Goal: Task Accomplishment & Management: Use online tool/utility

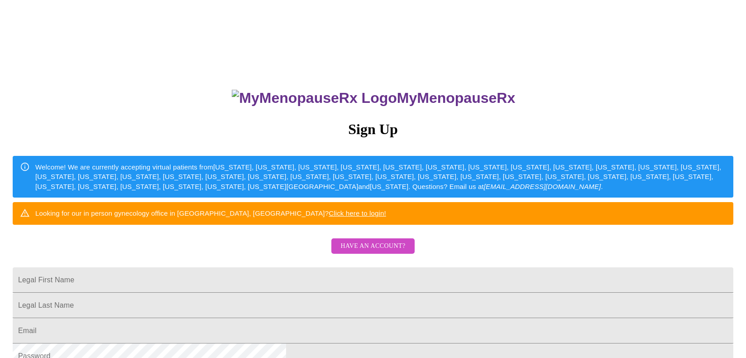
scroll to position [136, 0]
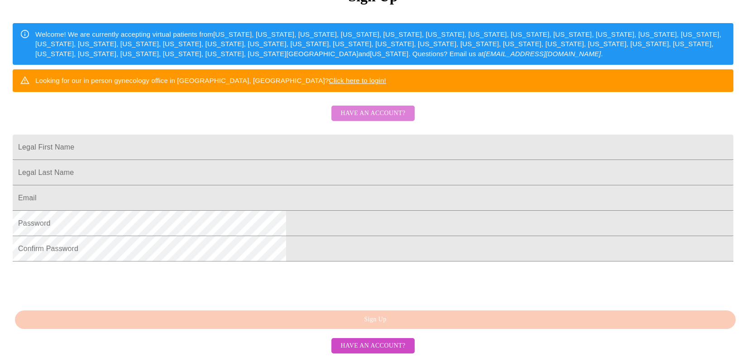
click at [379, 119] on span "Have an account?" at bounding box center [372, 113] width 65 height 11
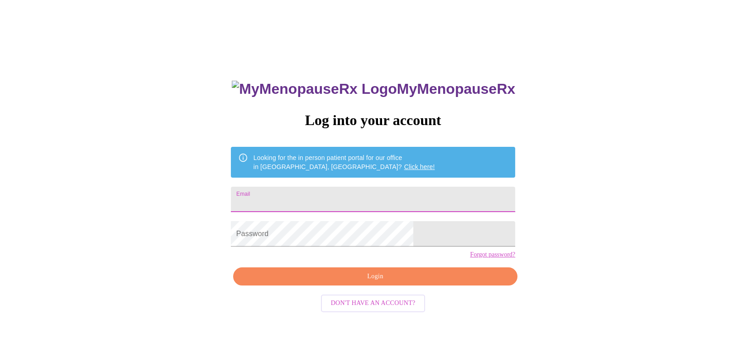
click at [328, 202] on input "Email" at bounding box center [373, 198] width 284 height 25
type input "[EMAIL_ADDRESS][DOMAIN_NAME]"
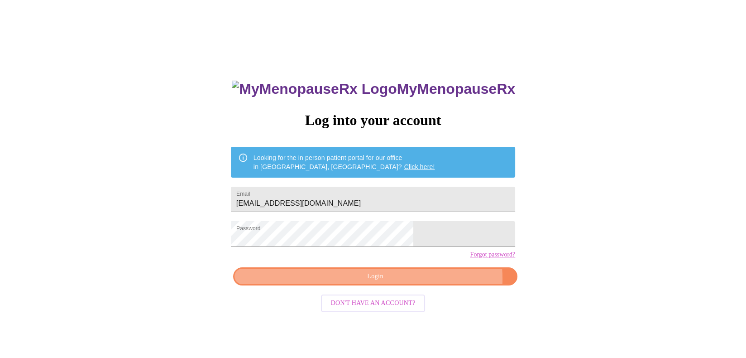
click at [419, 282] on span "Login" at bounding box center [374, 276] width 263 height 11
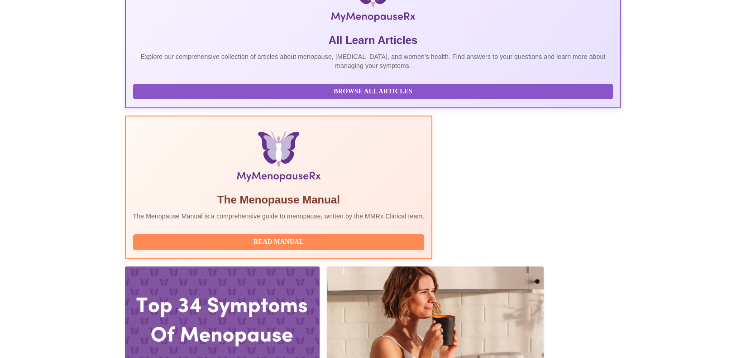
scroll to position [181, 0]
